Goal: Information Seeking & Learning: Learn about a topic

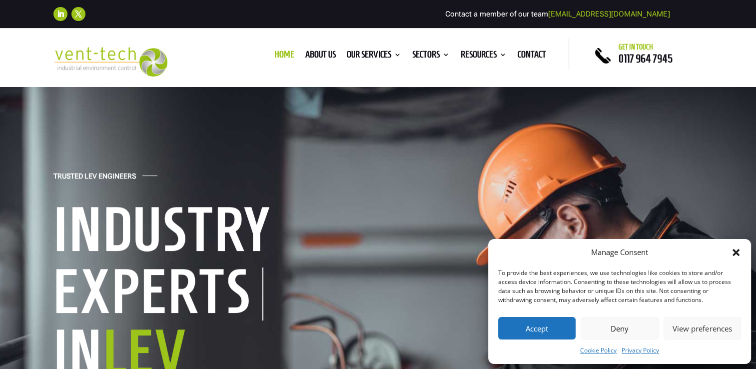
click at [535, 327] on button "Accept" at bounding box center [536, 328] width 77 height 22
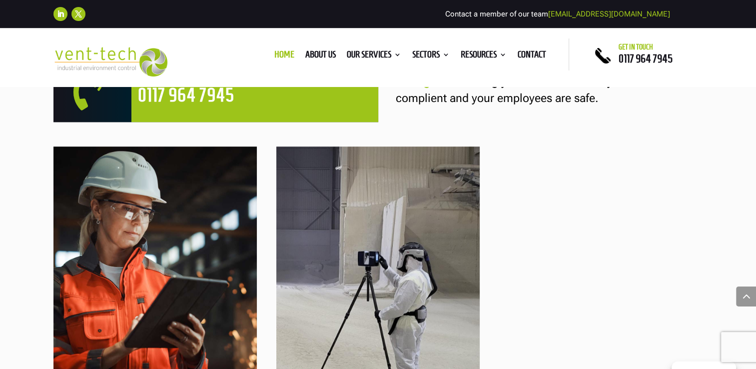
scroll to position [799, 0]
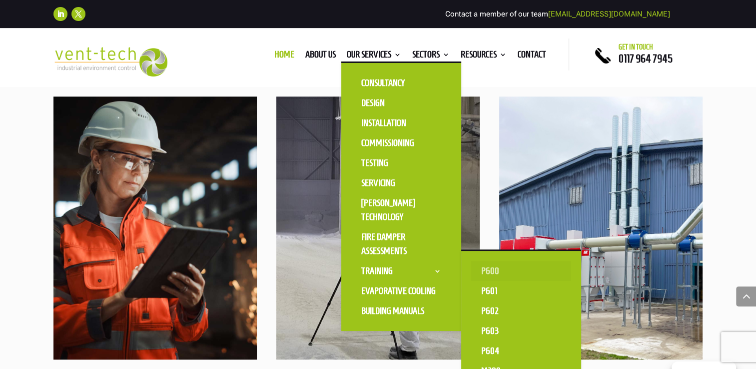
click at [495, 272] on link "P600" at bounding box center [521, 271] width 100 height 20
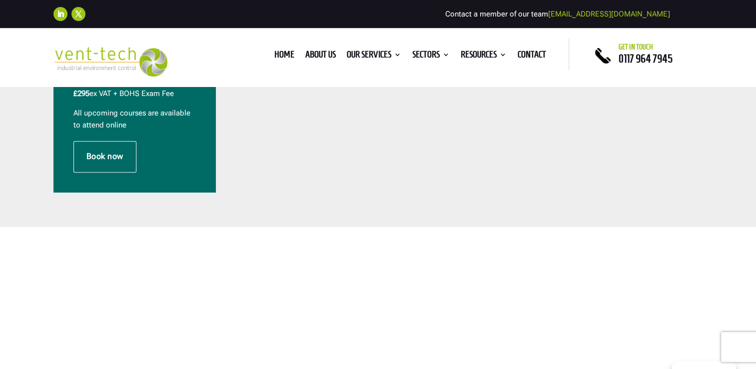
scroll to position [350, 0]
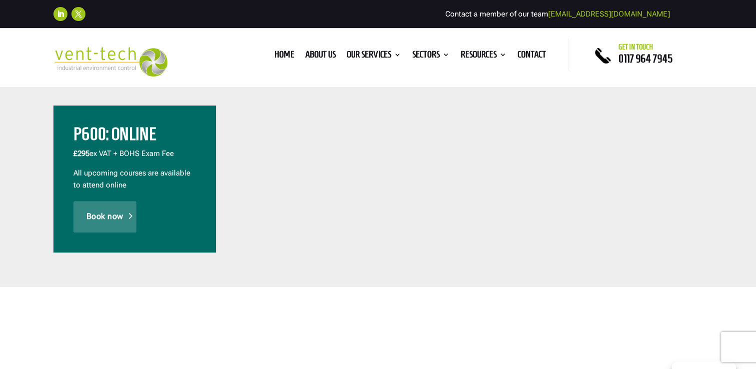
click at [116, 221] on link "Book now" at bounding box center [104, 216] width 63 height 31
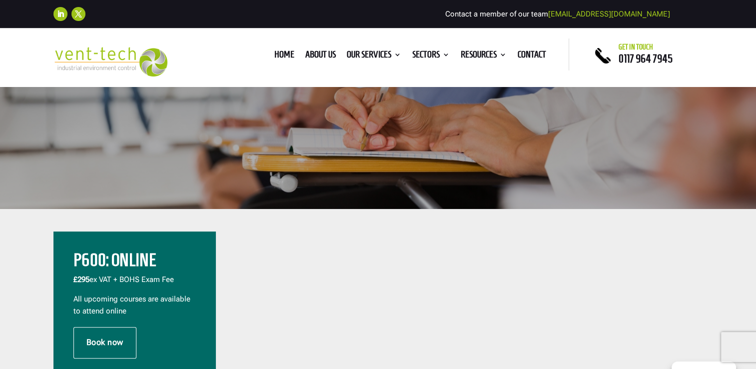
scroll to position [300, 0]
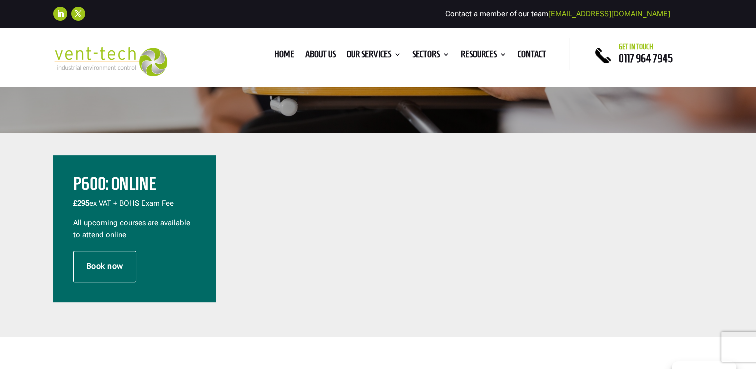
click at [136, 256] on div "Book now" at bounding box center [134, 266] width 122 height 31
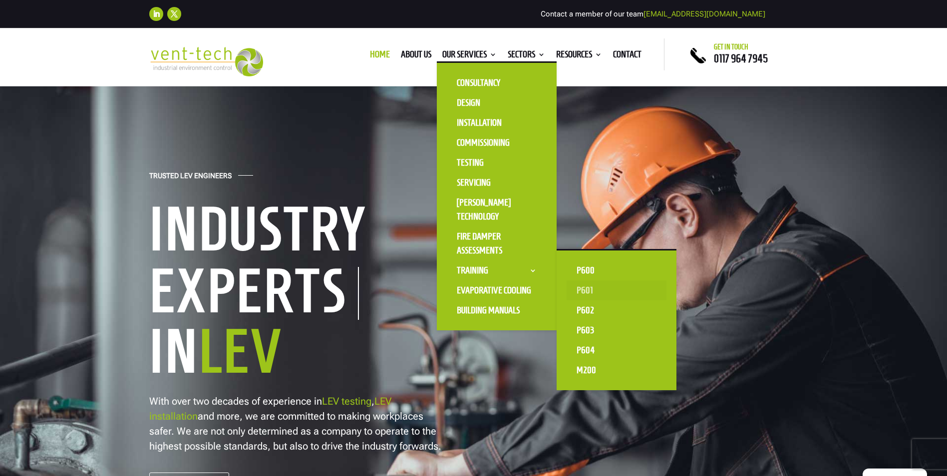
click at [592, 290] on link "P601" at bounding box center [617, 291] width 100 height 20
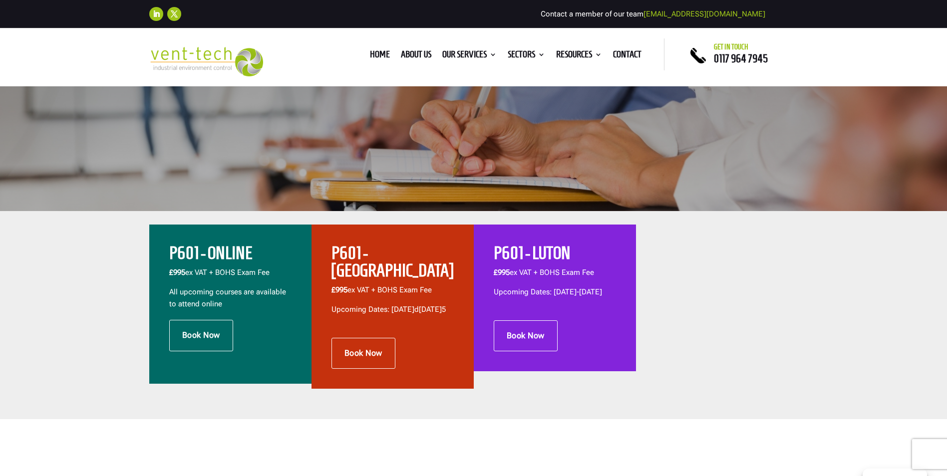
scroll to position [250, 0]
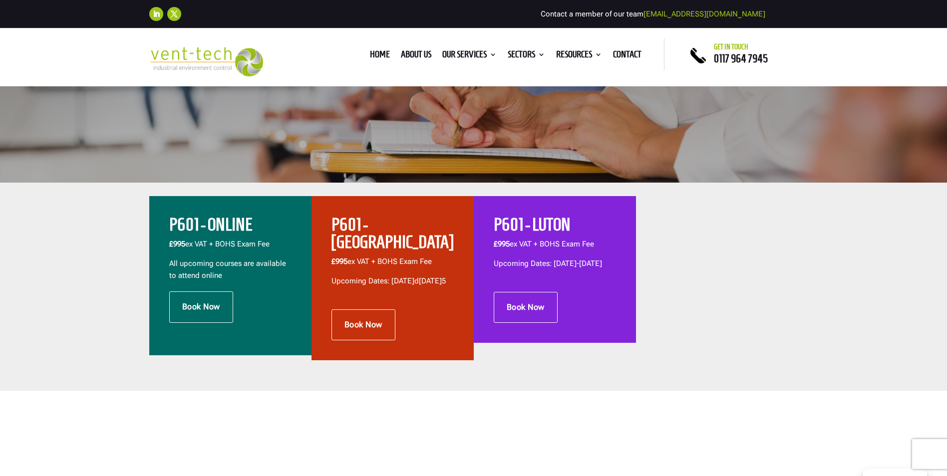
click at [387, 256] on p "£995 ex VAT + BOHS Exam Fee" at bounding box center [393, 265] width 122 height 19
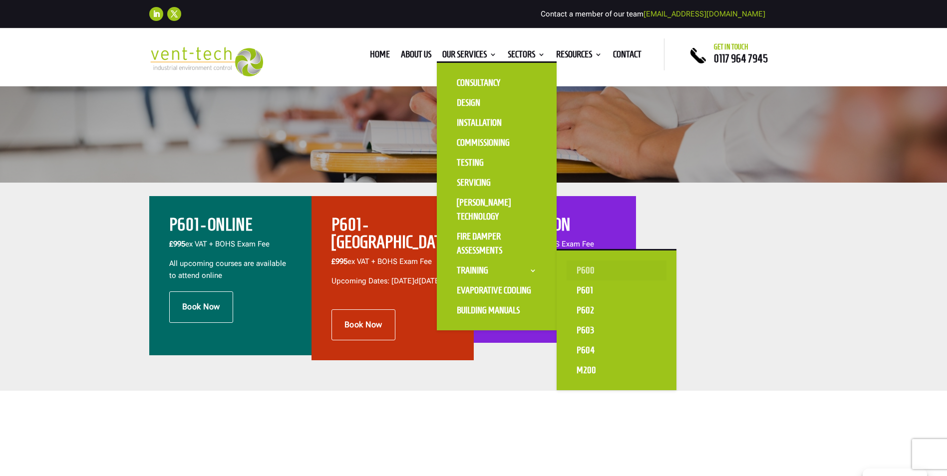
click at [588, 263] on link "P600" at bounding box center [617, 271] width 100 height 20
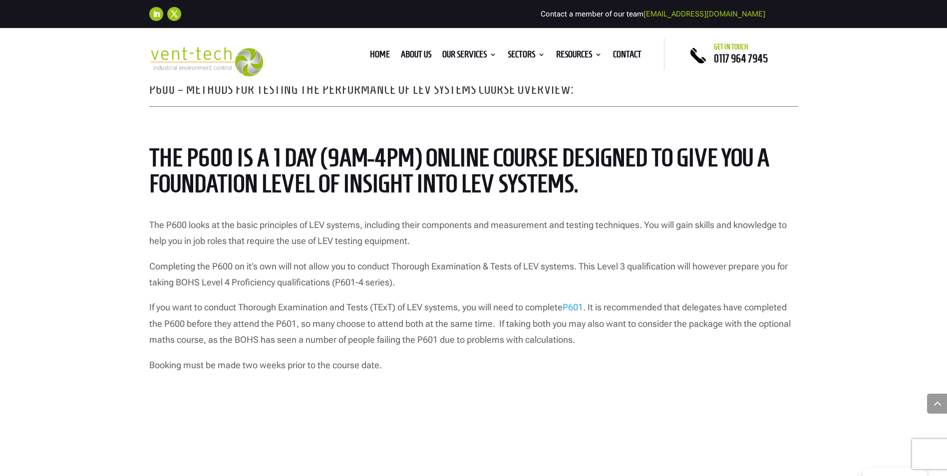
scroll to position [799, 0]
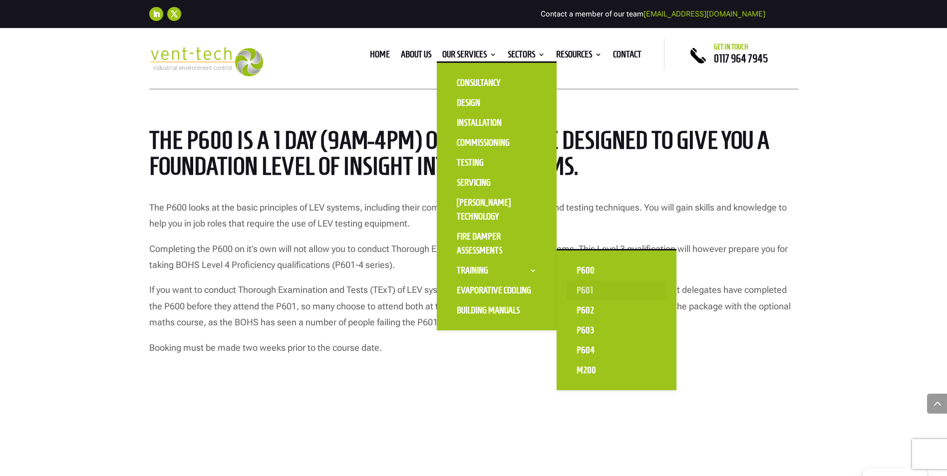
click at [579, 289] on link "P601" at bounding box center [617, 291] width 100 height 20
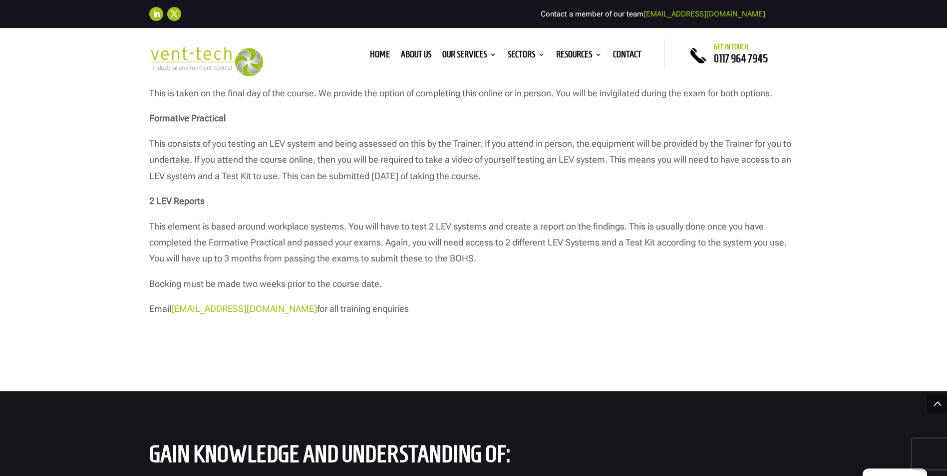
scroll to position [1199, 0]
